Goal: Transaction & Acquisition: Purchase product/service

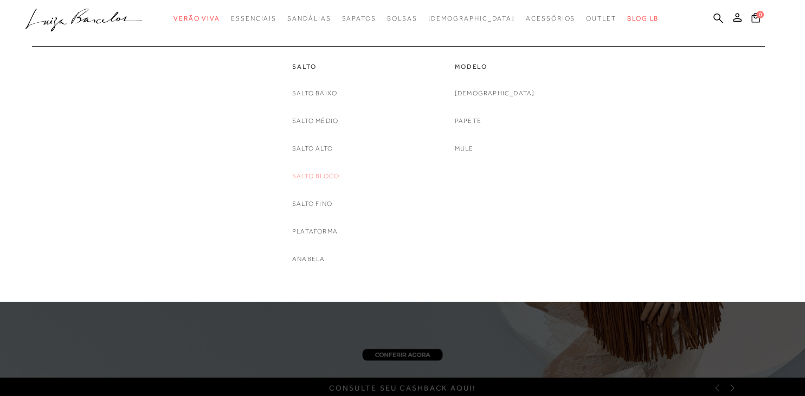
click at [332, 172] on link "Salto Bloco" at bounding box center [315, 176] width 47 height 11
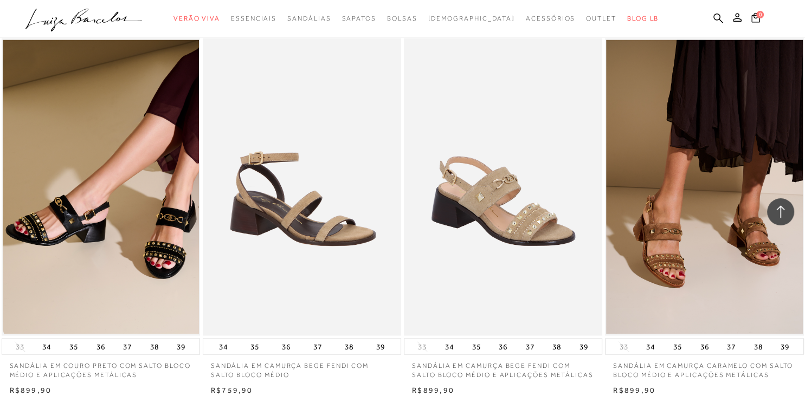
scroll to position [2061, 0]
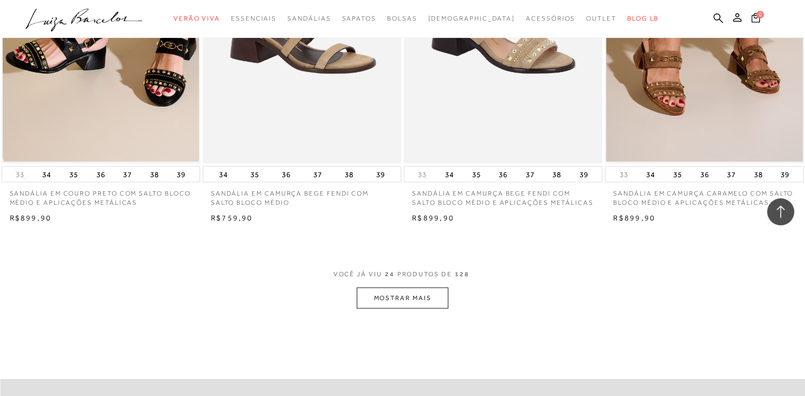
click at [376, 293] on button "MOSTRAR MAIS" at bounding box center [402, 298] width 91 height 21
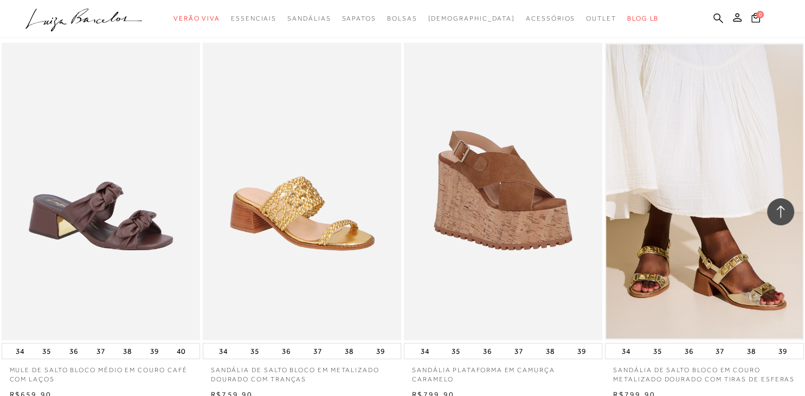
scroll to position [4352, 0]
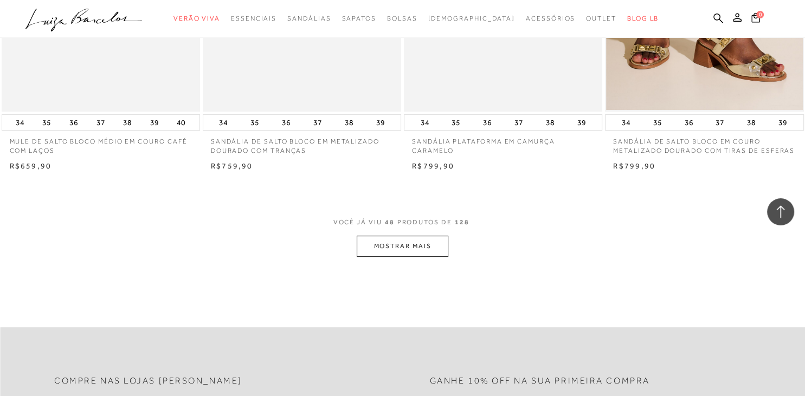
click at [386, 247] on button "MOSTRAR MAIS" at bounding box center [402, 246] width 91 height 21
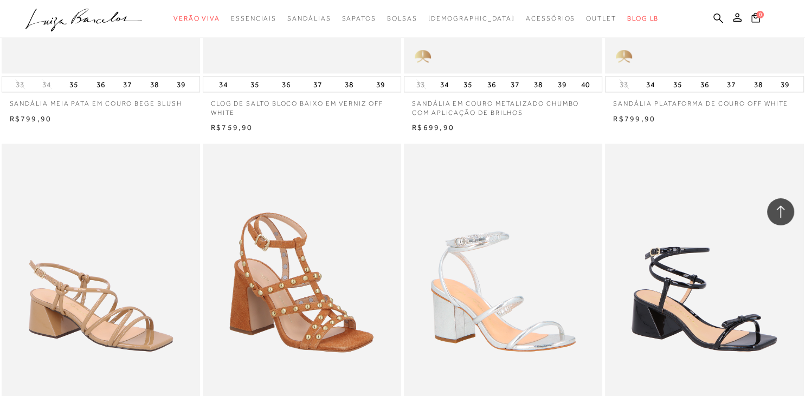
scroll to position [6529, 0]
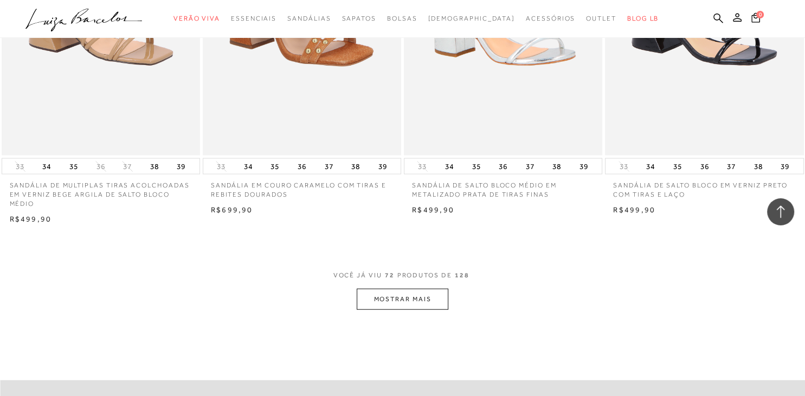
click at [385, 298] on button "MOSTRAR MAIS" at bounding box center [402, 299] width 91 height 21
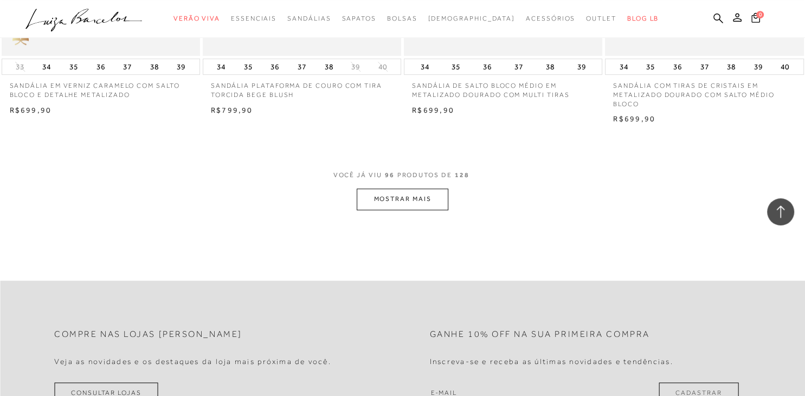
scroll to position [8877, 0]
click at [415, 209] on button "MOSTRAR MAIS" at bounding box center [402, 198] width 91 height 21
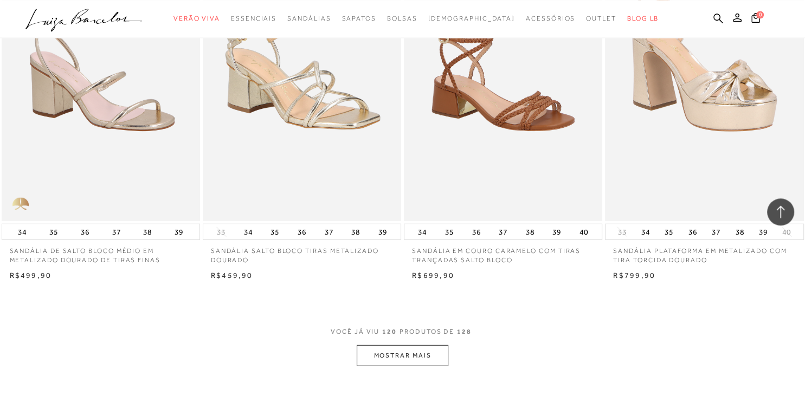
scroll to position [10996, 0]
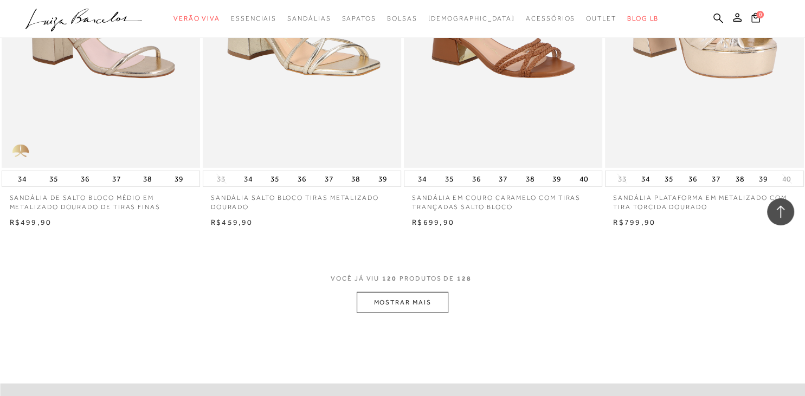
click at [396, 310] on button "MOSTRAR MAIS" at bounding box center [402, 302] width 91 height 21
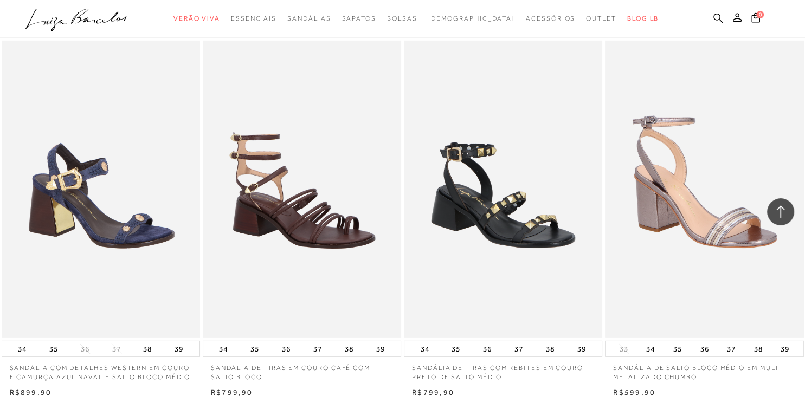
scroll to position [6815, 0]
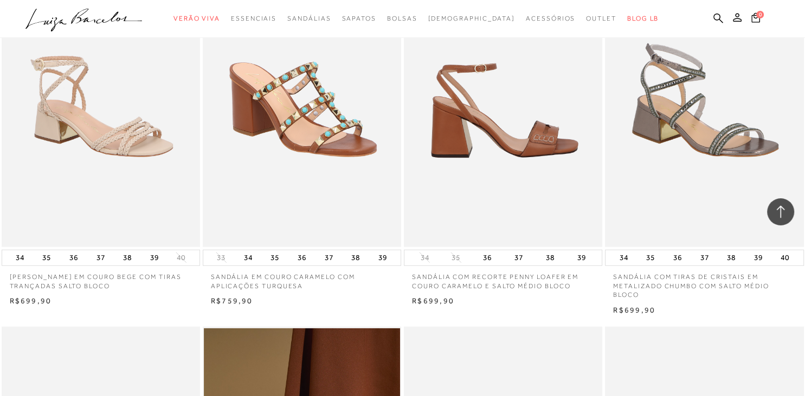
click at [524, 202] on img at bounding box center [503, 98] width 197 height 298
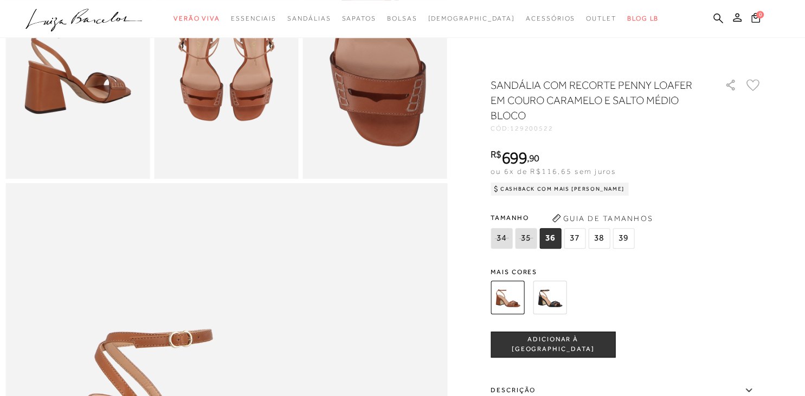
scroll to position [458, 0]
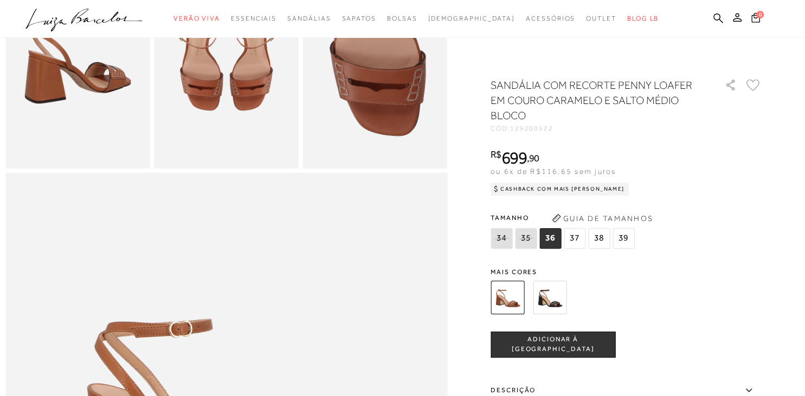
click at [514, 391] on label "Descrição" at bounding box center [626, 390] width 271 height 31
click at [0, 0] on input "Descrição" at bounding box center [0, 0] width 0 height 0
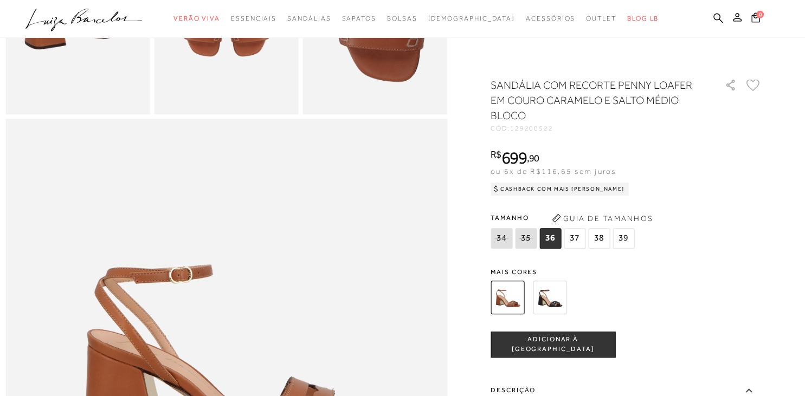
scroll to position [573, 0]
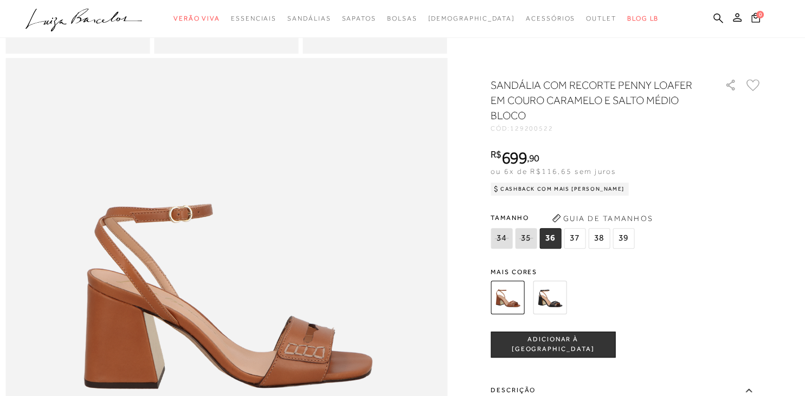
click at [750, 392] on icon at bounding box center [748, 391] width 13 height 14
click at [0, 0] on input "Descrição" at bounding box center [0, 0] width 0 height 0
click at [750, 392] on icon at bounding box center [748, 391] width 13 height 14
click at [0, 0] on input "Descrição" at bounding box center [0, 0] width 0 height 0
drag, startPoint x: 550, startPoint y: 386, endPoint x: 552, endPoint y: 373, distance: 13.6
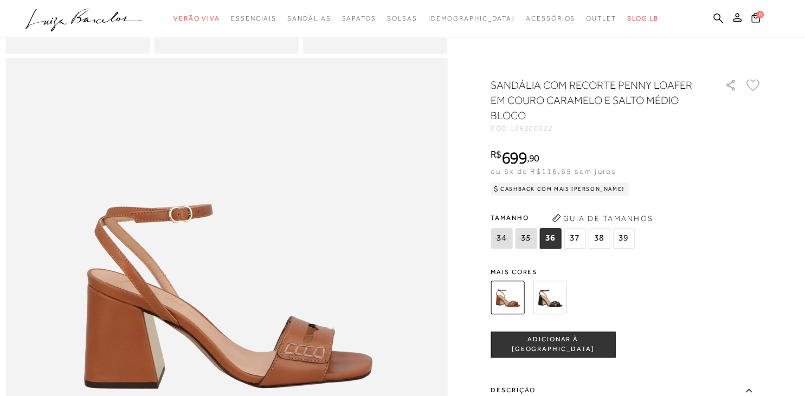
click at [550, 386] on label "Descrição" at bounding box center [626, 390] width 271 height 31
click at [0, 0] on input "Descrição" at bounding box center [0, 0] width 0 height 0
click at [505, 389] on label "Descrição" at bounding box center [626, 390] width 271 height 31
click at [0, 0] on input "Descrição" at bounding box center [0, 0] width 0 height 0
click at [505, 389] on label "Descrição" at bounding box center [626, 390] width 271 height 31
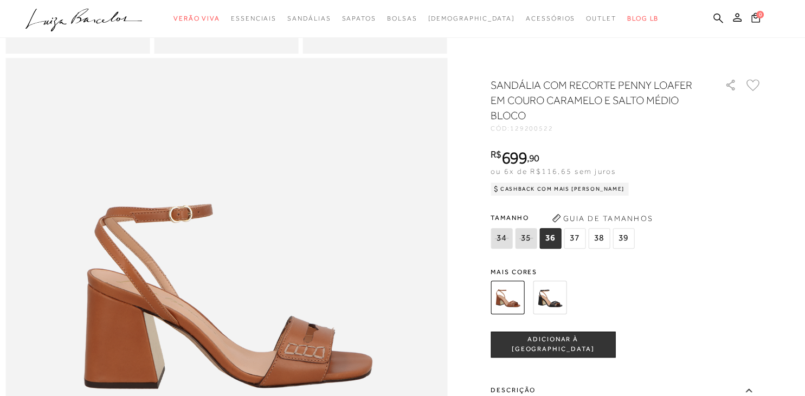
click at [0, 0] on input "Descrição" at bounding box center [0, 0] width 0 height 0
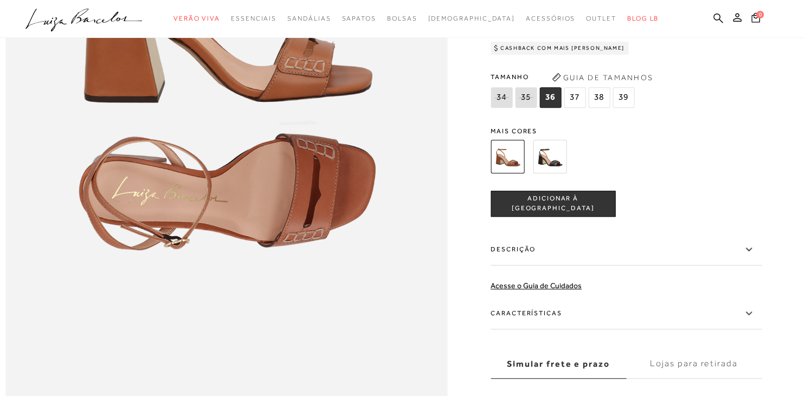
click at [633, 291] on div "SANDÁLIA COM RECORTE PENNY LOAFER EM COURO CARAMELO E SALTO MÉDIO BLOCO CÓD: 12…" at bounding box center [626, 186] width 271 height 498
click at [554, 316] on label "Características" at bounding box center [626, 313] width 271 height 31
click at [0, 0] on input "Características" at bounding box center [0, 0] width 0 height 0
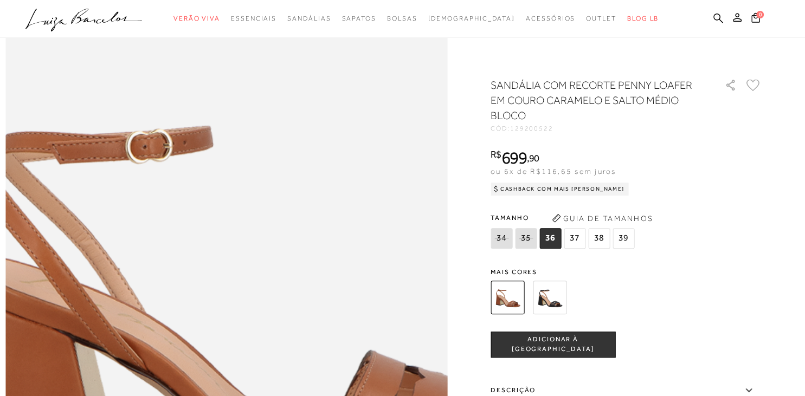
scroll to position [630, 0]
